Goal: Information Seeking & Learning: Find specific fact

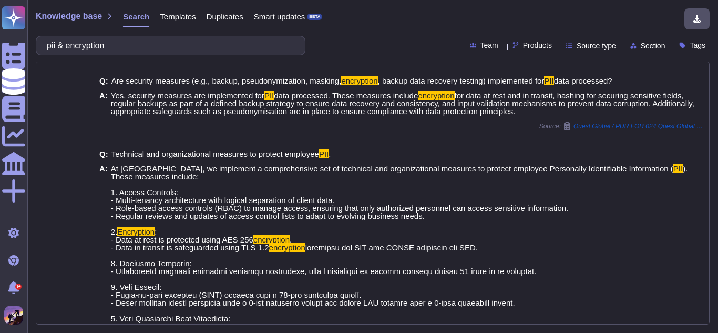
click at [140, 42] on input "pii & encryption" at bounding box center [168, 45] width 253 height 18
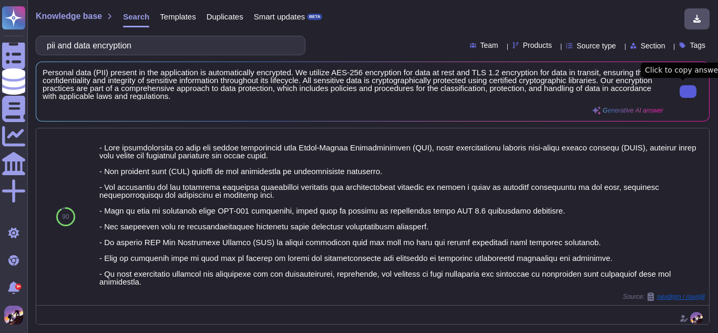
click at [196, 40] on input "pii and data encryption" at bounding box center [168, 45] width 253 height 18
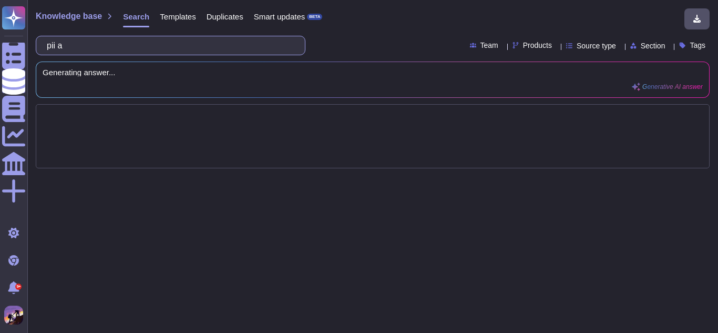
type input "pii"
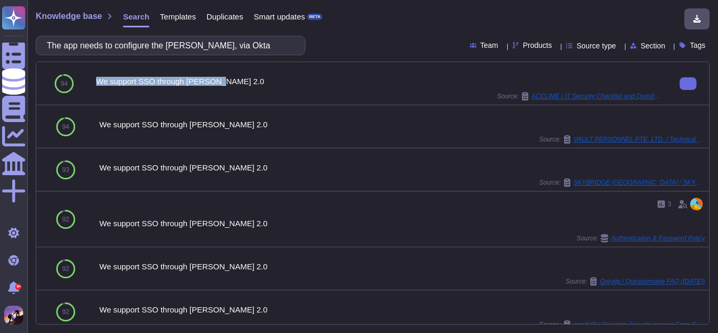
drag, startPoint x: 96, startPoint y: 80, endPoint x: 227, endPoint y: 77, distance: 130.4
click at [227, 77] on div "We support SSO through [PERSON_NAME] 2.0 Source: ACCLIME / IT Security Checklis…" at bounding box center [379, 83] width 567 height 34
drag, startPoint x: 96, startPoint y: 79, endPoint x: 232, endPoint y: 87, distance: 136.9
click at [232, 87] on div "We support SSO through [PERSON_NAME] 2.0 Source: ACCLIME / IT Security Checklis…" at bounding box center [379, 83] width 567 height 34
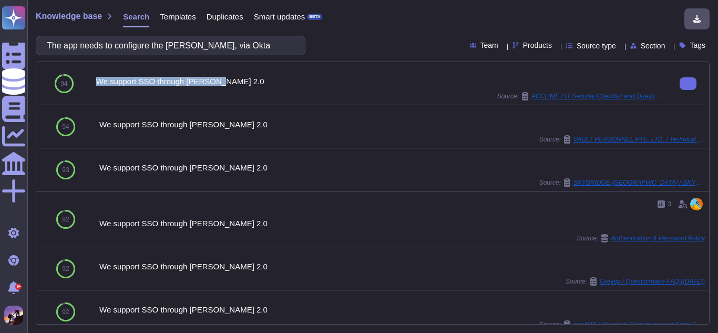
copy div "We support SSO through [PERSON_NAME] 2.0"
